Goal: Task Accomplishment & Management: Complete application form

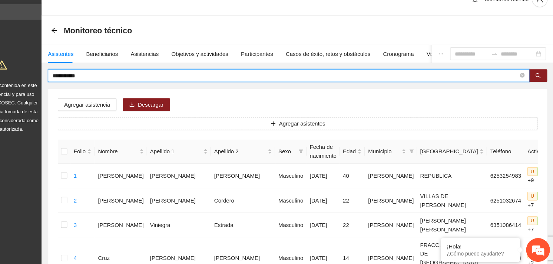
drag, startPoint x: 122, startPoint y: 86, endPoint x: 70, endPoint y: 86, distance: 51.9
type input "**********"
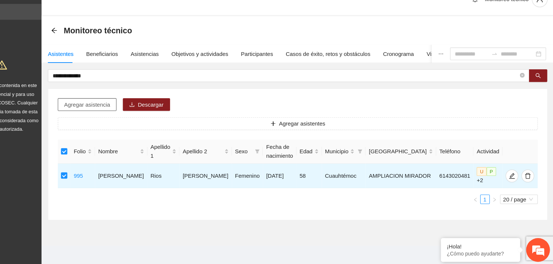
click at [120, 115] on span "Agregar asistencia" at bounding box center [116, 113] width 43 height 8
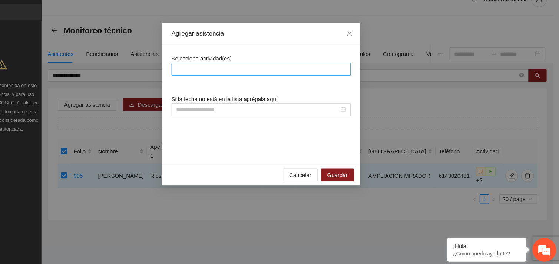
click at [218, 75] on div at bounding box center [279, 80] width 167 height 12
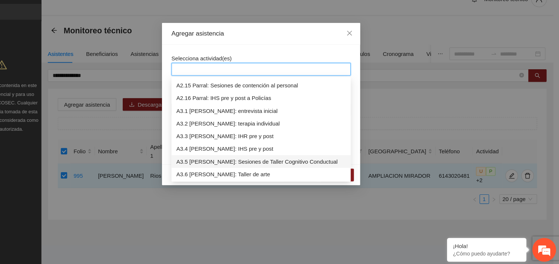
scroll to position [403, 0]
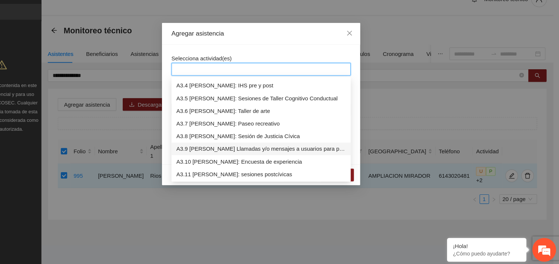
click at [217, 157] on div "A3.9 [PERSON_NAME] Llamadas y/o mensajes a usuarios para programación, seguimie…" at bounding box center [279, 155] width 159 height 8
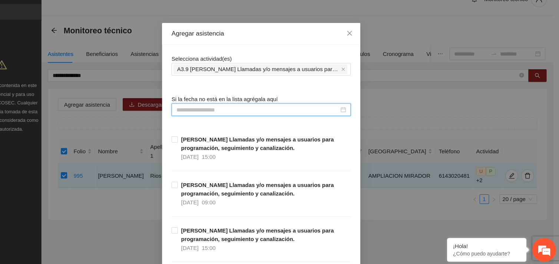
click at [231, 117] on input at bounding box center [276, 118] width 152 height 8
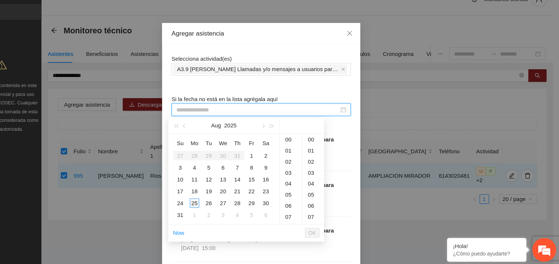
click at [216, 207] on div "25" at bounding box center [217, 205] width 9 height 9
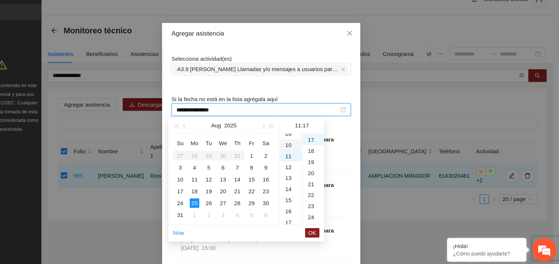
click at [305, 152] on div "10" at bounding box center [307, 151] width 21 height 10
click at [323, 153] on div "51" at bounding box center [328, 152] width 20 height 10
type input "**********"
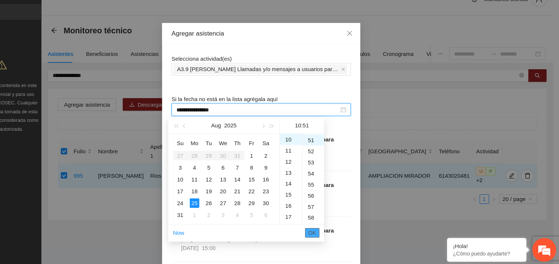
click at [329, 231] on span "OK" at bounding box center [326, 233] width 7 height 8
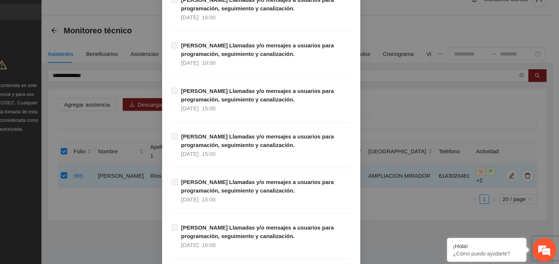
scroll to position [7561, 0]
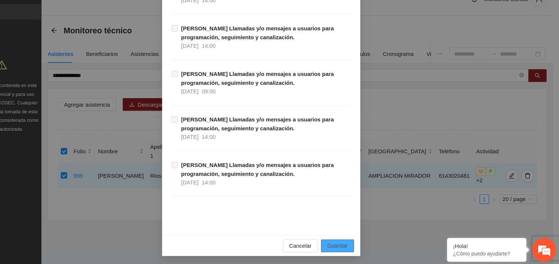
click at [354, 244] on span "Guardar" at bounding box center [350, 246] width 19 height 8
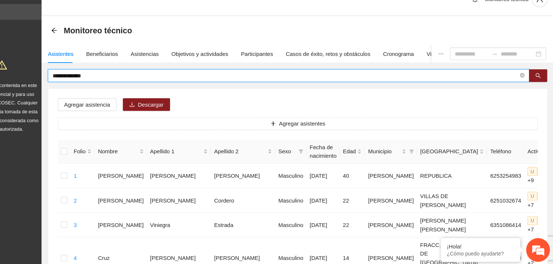
drag, startPoint x: 125, startPoint y: 87, endPoint x: 81, endPoint y: 87, distance: 44.1
click at [81, 87] on span "**********" at bounding box center [305, 86] width 450 height 12
type input "**********"
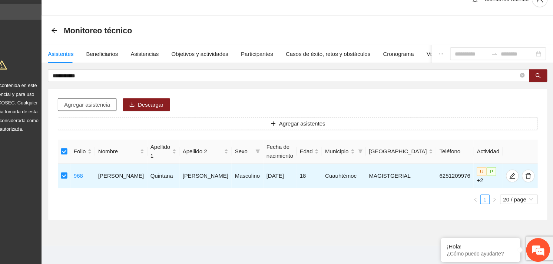
click at [113, 109] on span "Agregar asistencia" at bounding box center [116, 113] width 43 height 8
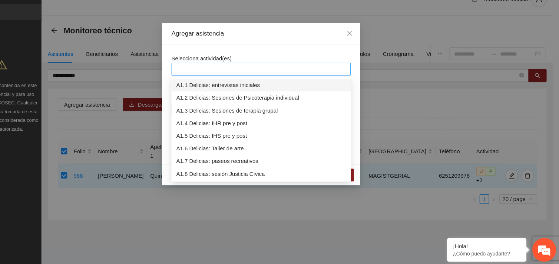
click at [248, 79] on div at bounding box center [279, 80] width 164 height 9
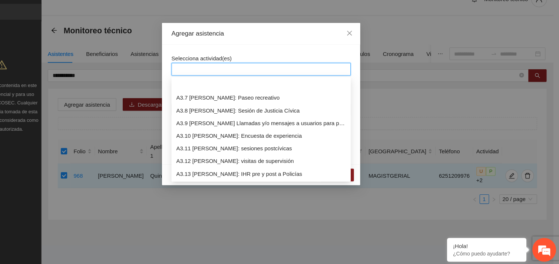
scroll to position [462, 0]
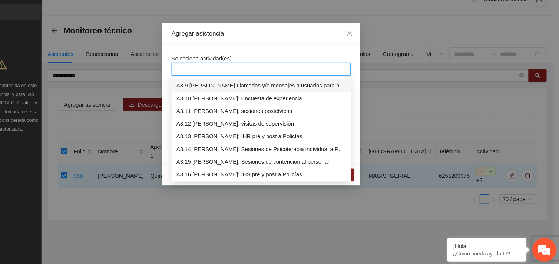
click at [257, 95] on div "A3.9 [PERSON_NAME] Llamadas y/o mensajes a usuarios para programación, seguimie…" at bounding box center [279, 96] width 159 height 8
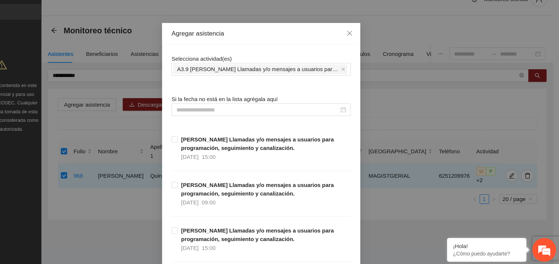
click at [279, 67] on div "Selecciona actividad(es) A3.9 [PERSON_NAME] Llamadas y/o mensajes a usuarios pa…" at bounding box center [279, 76] width 167 height 20
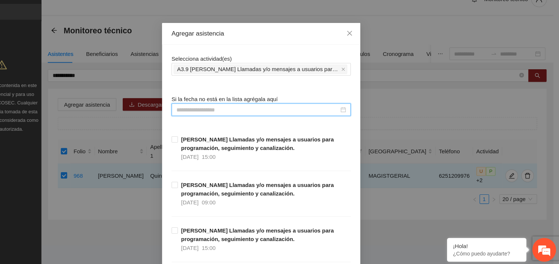
click at [245, 120] on input at bounding box center [276, 118] width 152 height 8
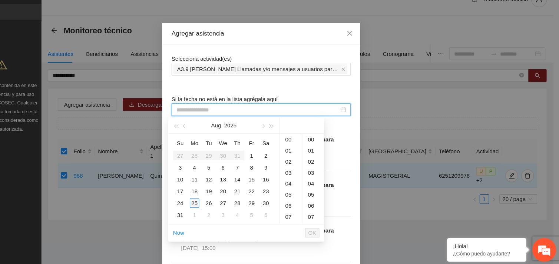
click at [217, 203] on div "25" at bounding box center [217, 205] width 9 height 9
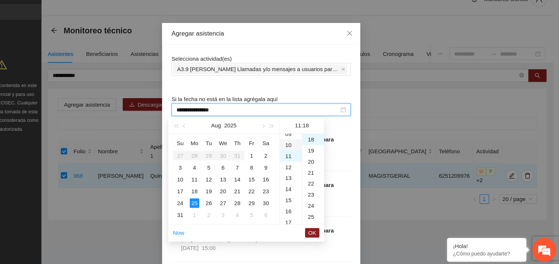
click at [307, 148] on div "10" at bounding box center [307, 151] width 21 height 10
click at [326, 152] on div "52" at bounding box center [328, 152] width 20 height 10
type input "**********"
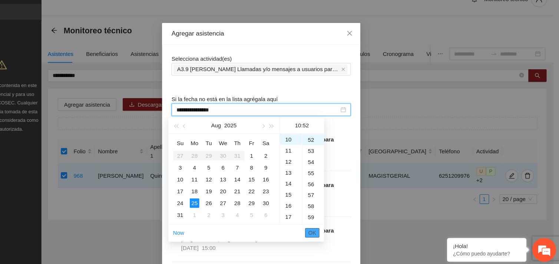
click at [327, 232] on span "OK" at bounding box center [326, 233] width 7 height 8
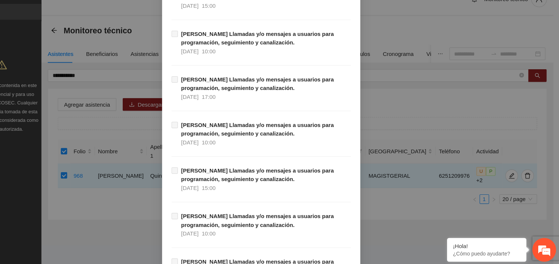
scroll to position [7561, 0]
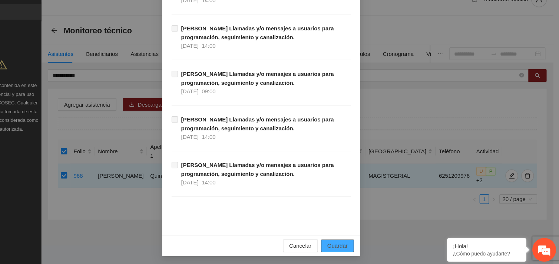
click at [357, 247] on span "Guardar" at bounding box center [350, 246] width 19 height 8
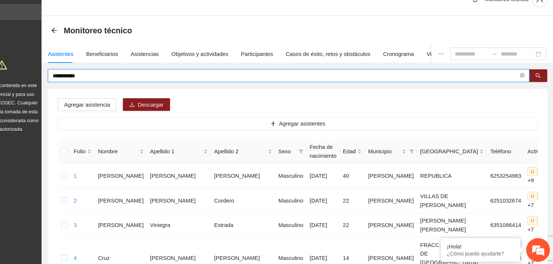
drag, startPoint x: 106, startPoint y: 87, endPoint x: 70, endPoint y: 88, distance: 36.7
type input "**********"
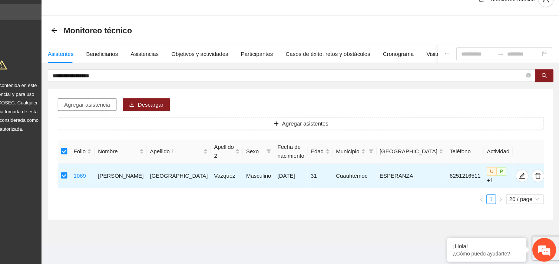
click at [134, 112] on span "Agregar asistencia" at bounding box center [116, 113] width 43 height 8
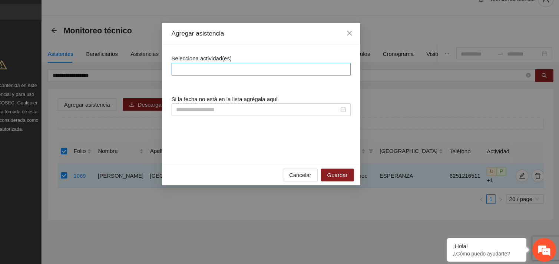
click at [230, 80] on div at bounding box center [279, 80] width 164 height 9
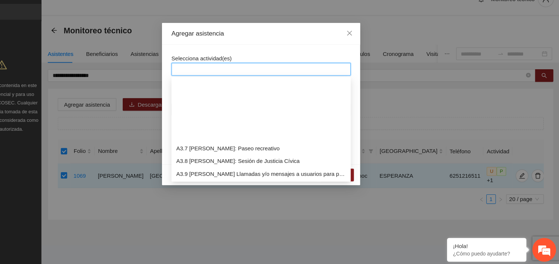
scroll to position [450, 0]
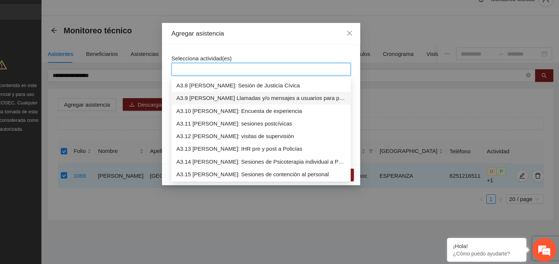
click at [249, 109] on div "A3.9 [PERSON_NAME] Llamadas y/o mensajes a usuarios para programación, seguimie…" at bounding box center [279, 107] width 159 height 8
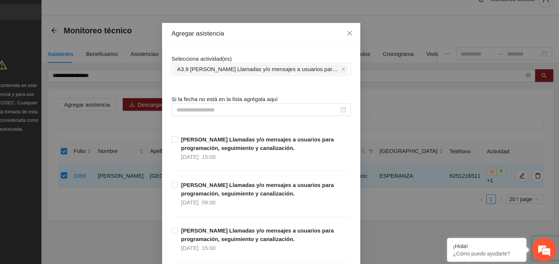
click at [270, 70] on div "Selecciona actividad(es) A3.9 [PERSON_NAME] Llamadas y/o mensajes a usuarios pa…" at bounding box center [279, 76] width 167 height 20
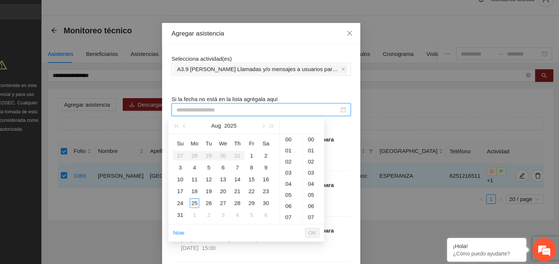
click at [227, 121] on input at bounding box center [276, 118] width 152 height 8
click at [216, 206] on div "25" at bounding box center [217, 205] width 9 height 9
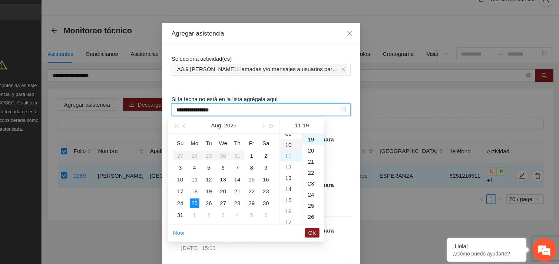
click at [305, 150] on div "10" at bounding box center [307, 151] width 21 height 10
click at [325, 168] on div "53" at bounding box center [328, 168] width 20 height 10
type input "**********"
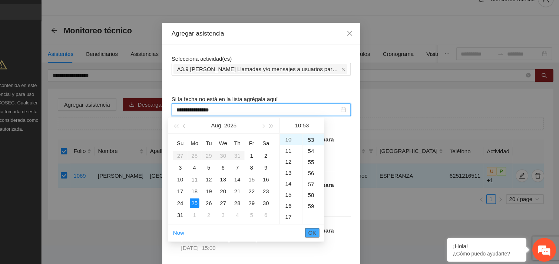
click at [326, 231] on span "OK" at bounding box center [326, 233] width 7 height 8
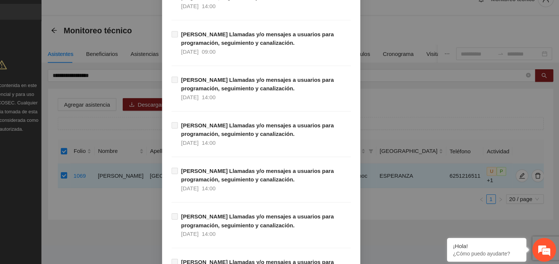
scroll to position [7561, 0]
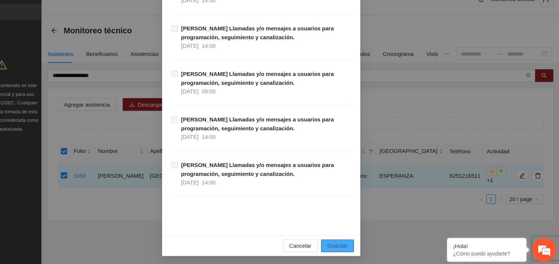
click at [352, 246] on span "Guardar" at bounding box center [350, 246] width 19 height 8
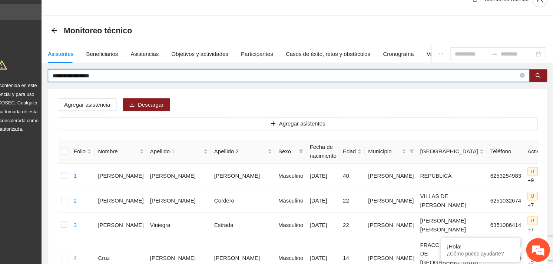
drag, startPoint x: 144, startPoint y: 89, endPoint x: 75, endPoint y: 90, distance: 68.9
type input "**********"
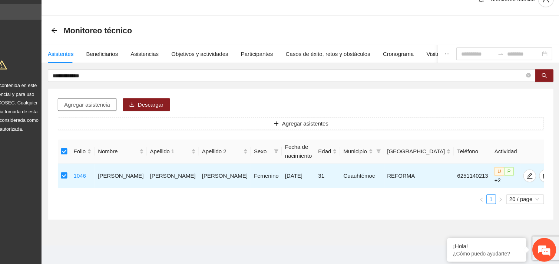
click at [106, 117] on span "Agregar asistencia" at bounding box center [116, 113] width 43 height 8
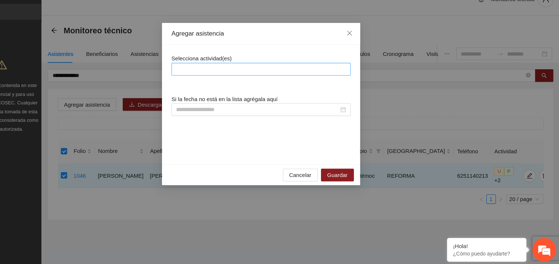
click at [223, 79] on div at bounding box center [279, 80] width 164 height 9
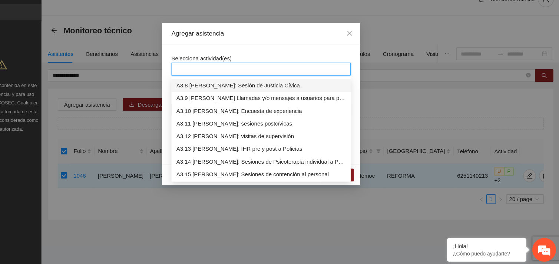
scroll to position [439, 0]
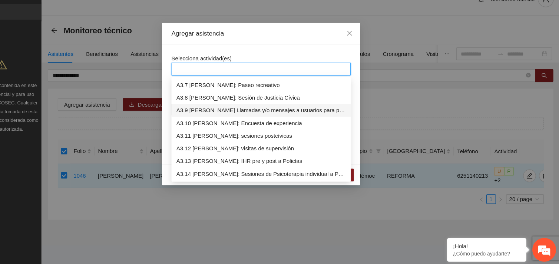
click at [239, 116] on div "A3.9 [PERSON_NAME] Llamadas y/o mensajes a usuarios para programación, seguimie…" at bounding box center [279, 119] width 159 height 8
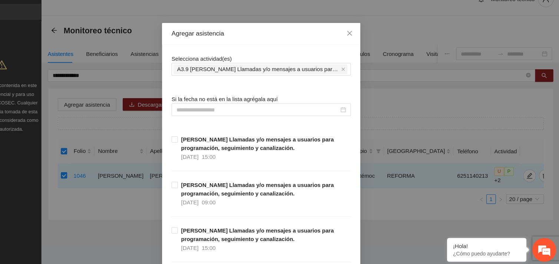
click at [219, 116] on input at bounding box center [276, 118] width 152 height 8
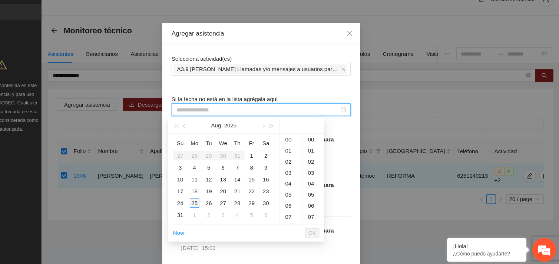
click at [216, 204] on div "25" at bounding box center [217, 205] width 9 height 9
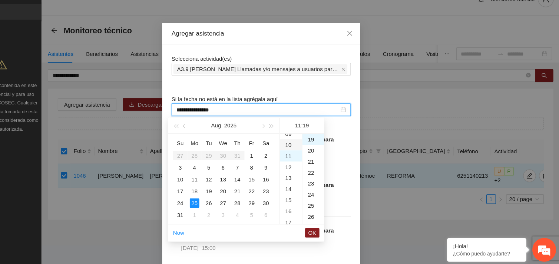
click at [303, 149] on div "10" at bounding box center [307, 151] width 21 height 10
click at [325, 154] on div "56" at bounding box center [328, 154] width 20 height 10
type input "**********"
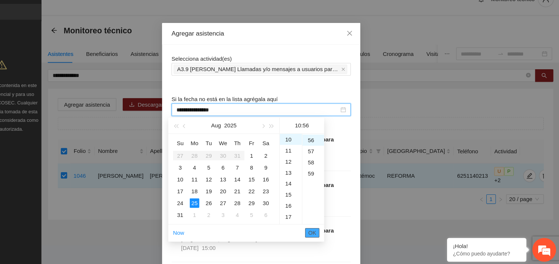
click at [331, 233] on button "OK" at bounding box center [326, 233] width 13 height 9
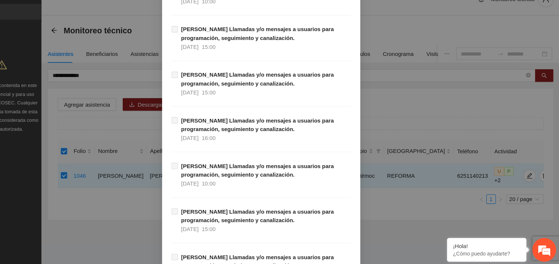
scroll to position [7561, 0]
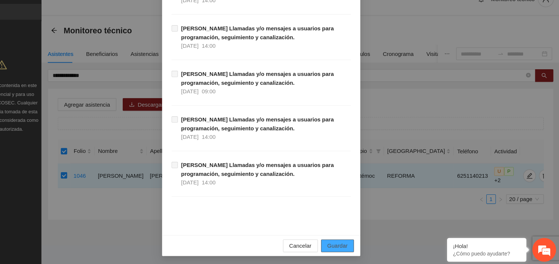
click at [358, 248] on button "Guardar" at bounding box center [350, 246] width 31 height 12
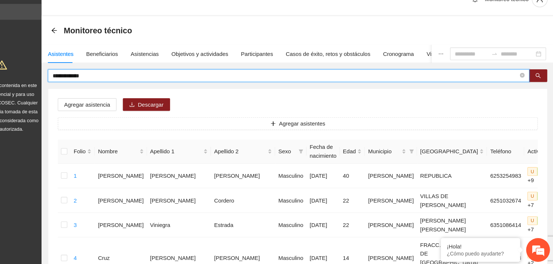
drag, startPoint x: 140, startPoint y: 89, endPoint x: 69, endPoint y: 92, distance: 71.9
type input "**********"
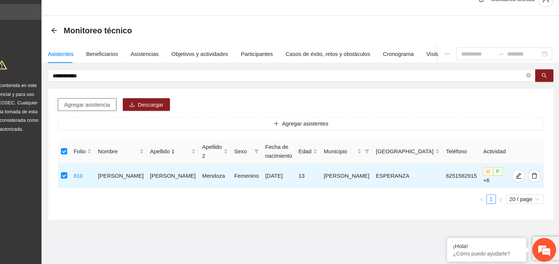
click at [127, 110] on span "Agregar asistencia" at bounding box center [116, 113] width 43 height 8
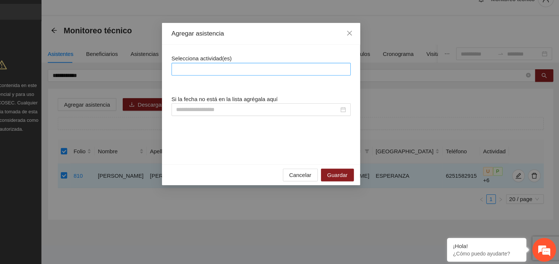
click at [220, 83] on div at bounding box center [279, 80] width 164 height 9
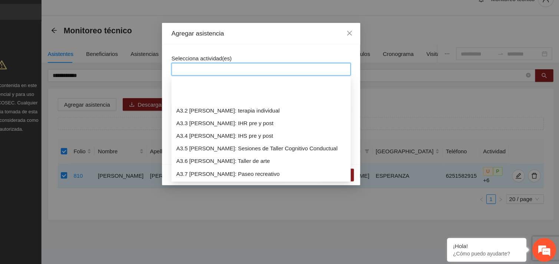
scroll to position [391, 0]
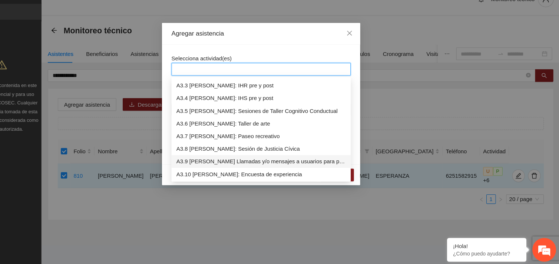
click at [235, 167] on div "A3.9 [PERSON_NAME] Llamadas y/o mensajes a usuarios para programación, seguimie…" at bounding box center [279, 167] width 159 height 8
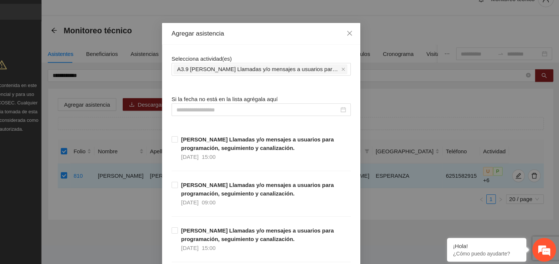
click at [220, 117] on input at bounding box center [276, 118] width 152 height 8
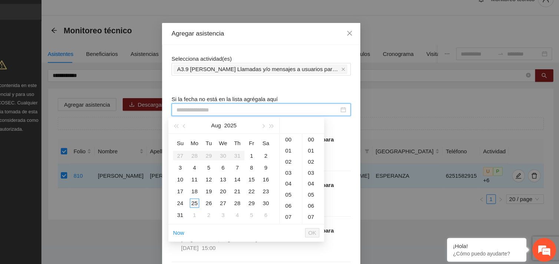
click at [214, 207] on div "25" at bounding box center [217, 205] width 9 height 9
click at [326, 156] on div "03" at bounding box center [328, 157] width 20 height 10
type input "**********"
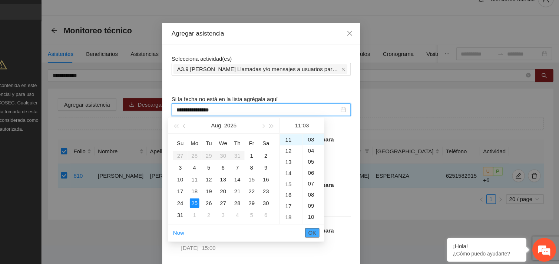
click at [326, 232] on span "OK" at bounding box center [326, 233] width 7 height 8
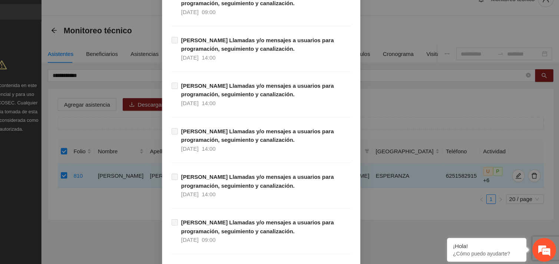
scroll to position [7561, 0]
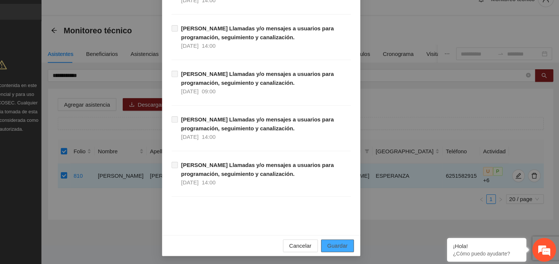
click at [351, 244] on span "Guardar" at bounding box center [350, 246] width 19 height 8
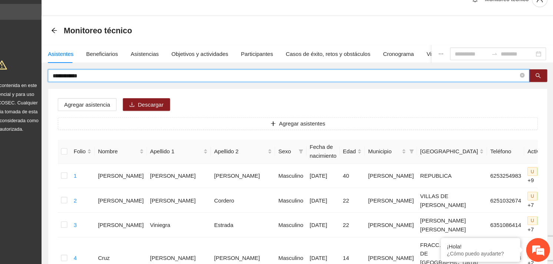
drag, startPoint x: 121, startPoint y: 85, endPoint x: 63, endPoint y: 89, distance: 58.3
type input "**********"
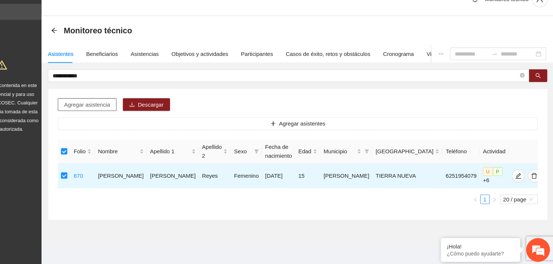
click at [112, 112] on span "Agregar asistencia" at bounding box center [116, 113] width 43 height 8
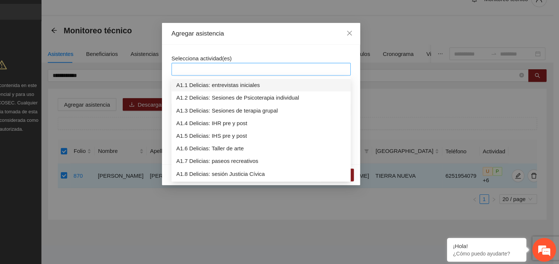
click at [265, 78] on div at bounding box center [279, 80] width 164 height 9
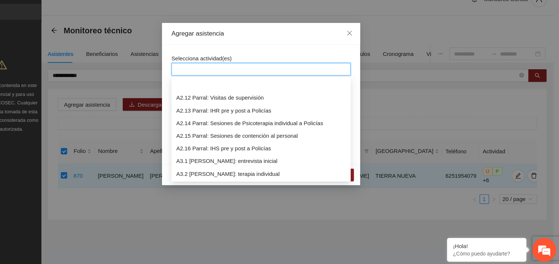
scroll to position [379, 0]
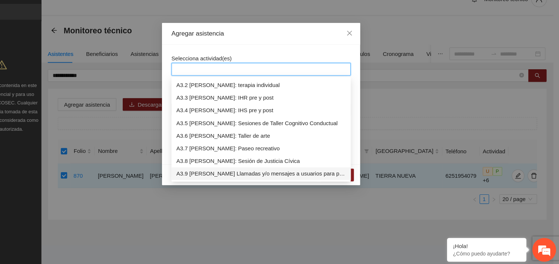
click at [265, 180] on div "A3.9 [PERSON_NAME] Llamadas y/o mensajes a usuarios para programación, seguimie…" at bounding box center [279, 178] width 159 height 8
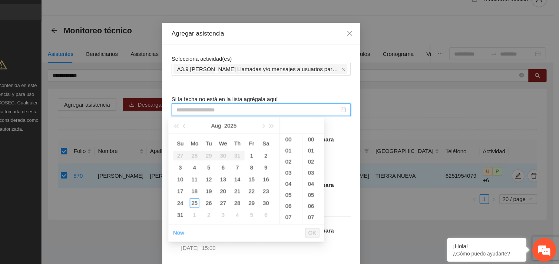
click at [236, 119] on input at bounding box center [276, 118] width 152 height 8
click at [215, 205] on div "25" at bounding box center [217, 205] width 9 height 9
click at [326, 150] on div "04" at bounding box center [328, 149] width 20 height 10
type input "**********"
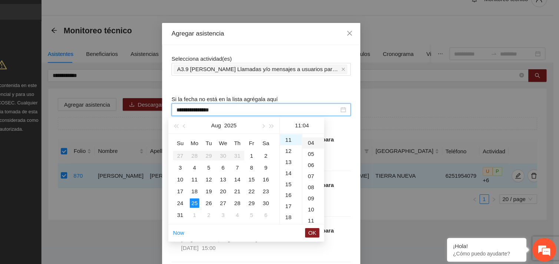
scroll to position [41, 0]
click at [329, 234] on span "OK" at bounding box center [326, 233] width 7 height 8
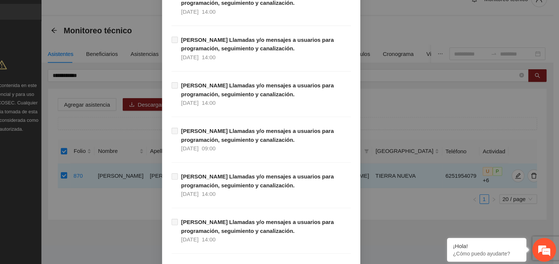
scroll to position [7561, 0]
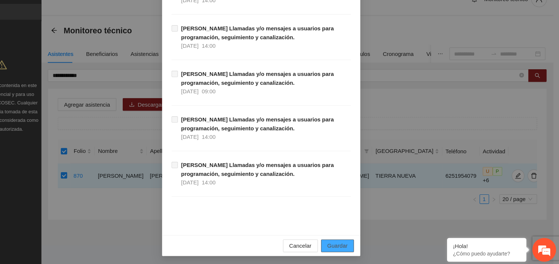
click at [355, 240] on button "Guardar" at bounding box center [350, 246] width 31 height 12
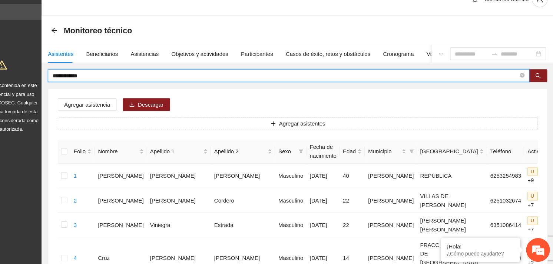
drag, startPoint x: 120, startPoint y: 84, endPoint x: 48, endPoint y: 86, distance: 72.3
type input "**********"
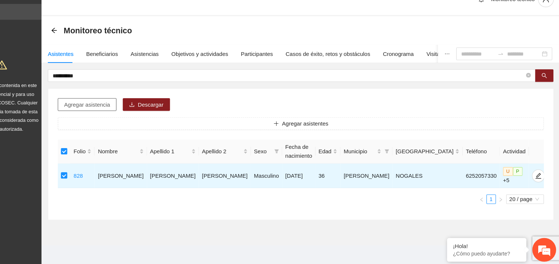
click at [115, 110] on span "Agregar asistencia" at bounding box center [116, 113] width 43 height 8
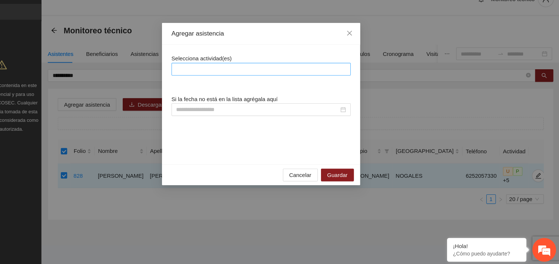
click at [234, 81] on div at bounding box center [279, 80] width 164 height 9
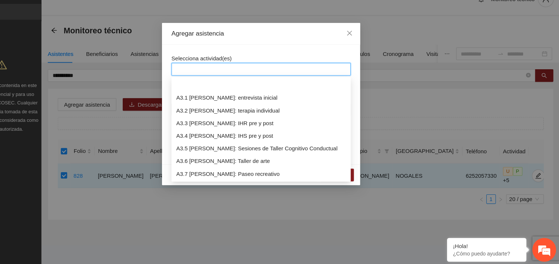
scroll to position [379, 0]
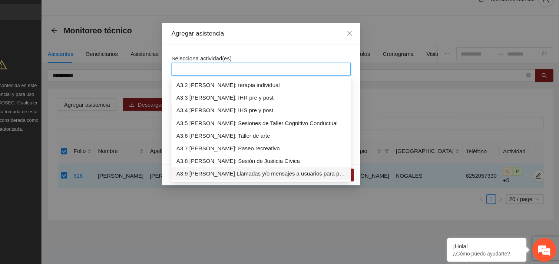
click at [250, 178] on div "A3.9 [PERSON_NAME] Llamadas y/o mensajes a usuarios para programación, seguimie…" at bounding box center [279, 178] width 159 height 8
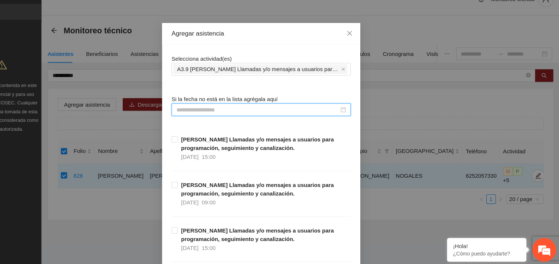
click at [233, 120] on input at bounding box center [276, 118] width 152 height 8
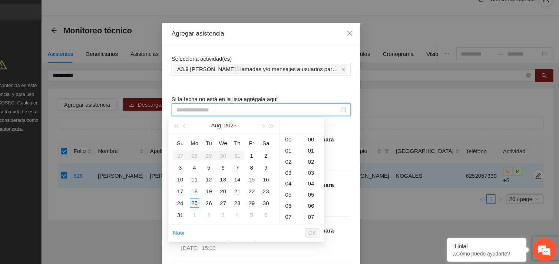
click at [217, 204] on div "25" at bounding box center [217, 205] width 9 height 9
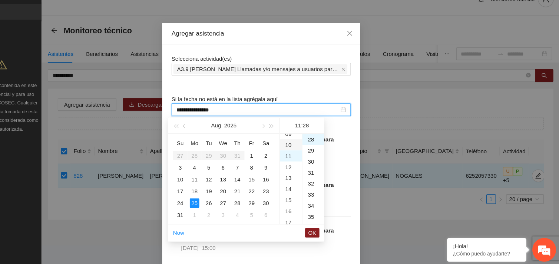
click at [307, 151] on div "10" at bounding box center [307, 151] width 21 height 10
click at [323, 146] on div "59" at bounding box center [328, 147] width 20 height 10
type input "**********"
click at [327, 232] on span "OK" at bounding box center [326, 233] width 7 height 8
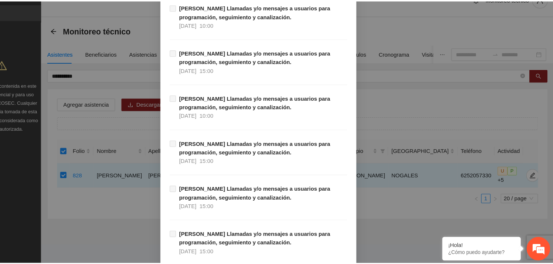
scroll to position [7561, 0]
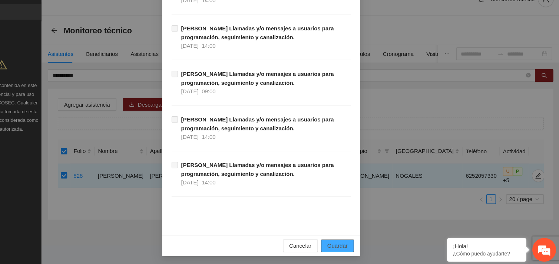
click at [356, 240] on button "Guardar" at bounding box center [350, 246] width 31 height 12
